Goal: Find specific page/section: Find specific page/section

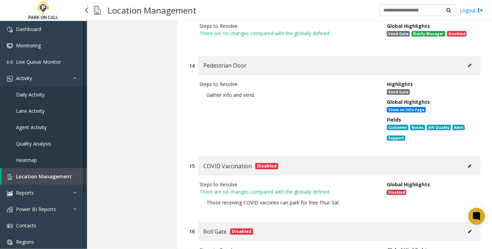
click at [44, 175] on span "Location Management" at bounding box center [44, 176] width 56 height 7
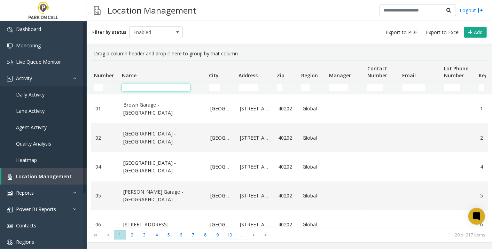
click at [166, 86] on input "Name Filter" at bounding box center [156, 87] width 68 height 7
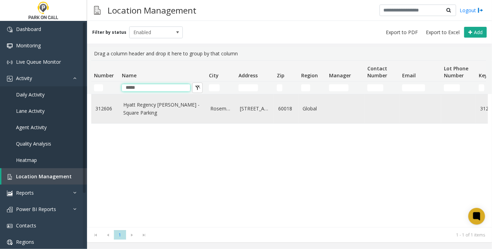
type input "*****"
click at [126, 107] on link "Hyatt Regency [PERSON_NAME] - Square Parking" at bounding box center [162, 109] width 79 height 16
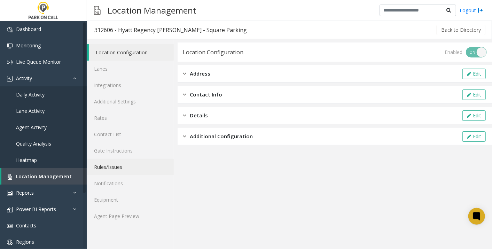
click at [115, 166] on link "Rules/Issues" at bounding box center [130, 167] width 87 height 16
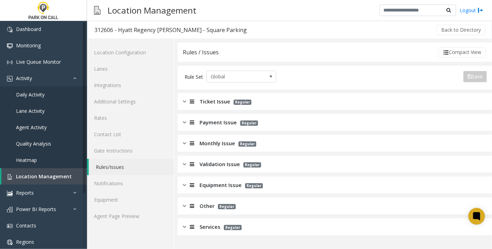
click at [205, 224] on span "Services" at bounding box center [210, 227] width 21 height 8
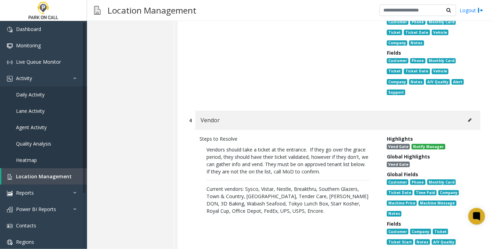
scroll to position [644, 0]
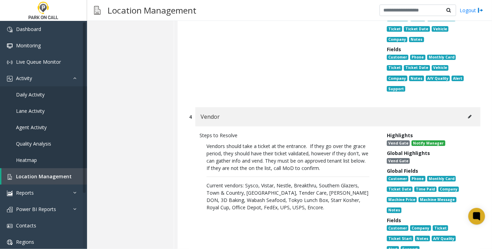
click at [245, 139] on p "Vendors should take a ticket at the entrance. If they go over the grace period,…" at bounding box center [288, 177] width 177 height 76
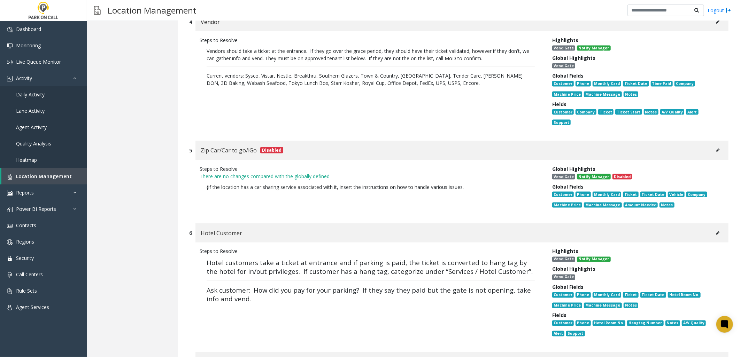
scroll to position [603, 0]
